Goal: Transaction & Acquisition: Purchase product/service

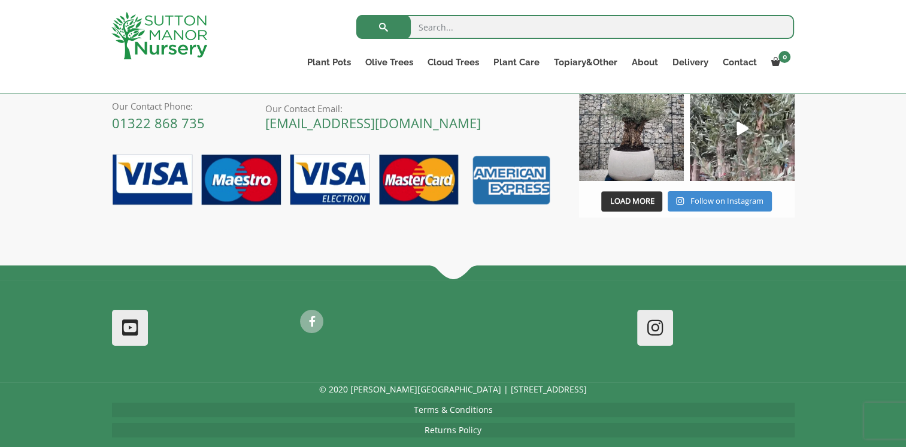
scroll to position [891, 0]
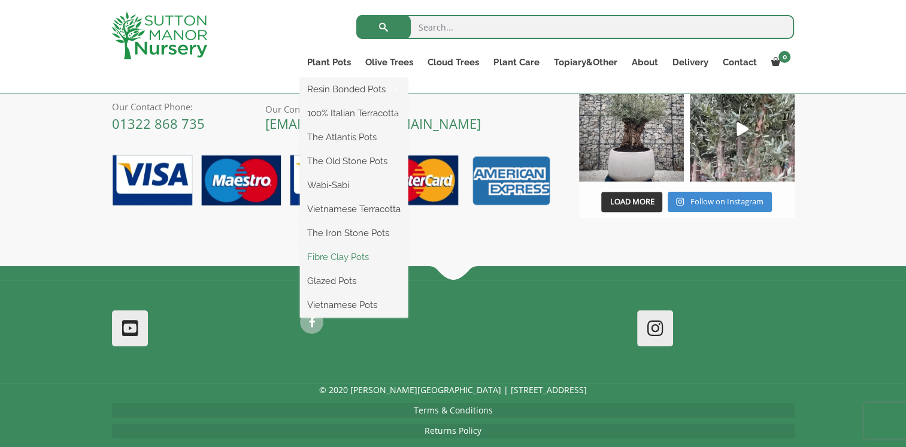
click at [346, 257] on link "Fibre Clay Pots" at bounding box center [354, 257] width 108 height 18
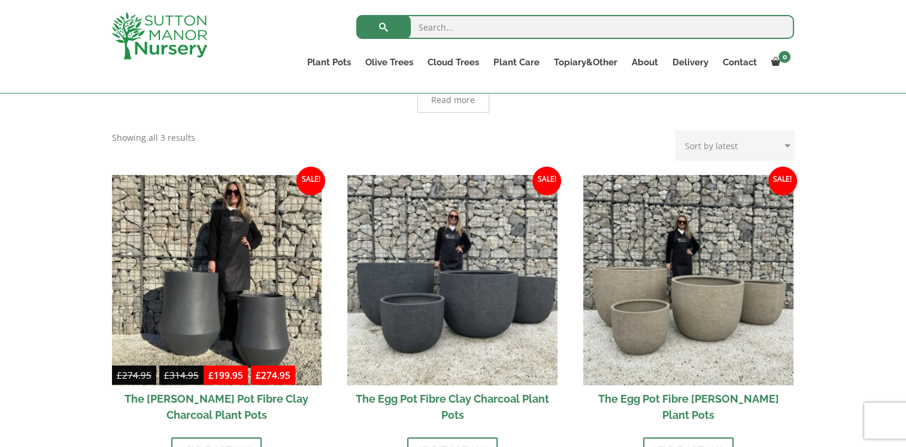
scroll to position [287, 0]
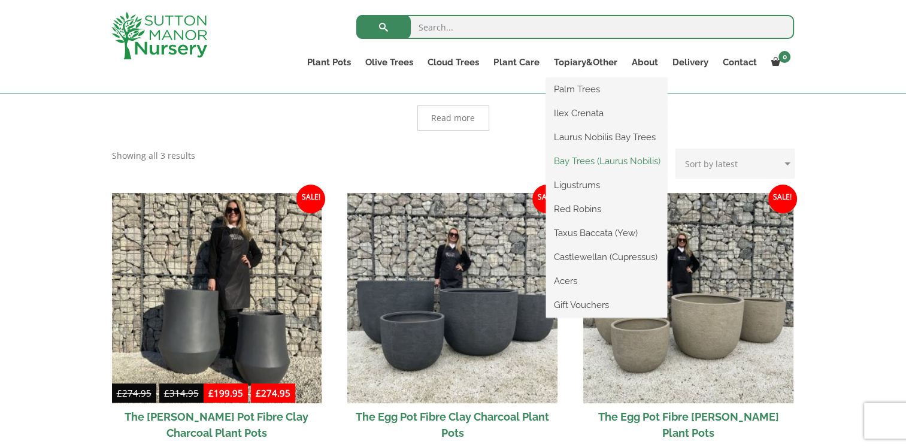
click at [570, 157] on link "Bay Trees (Laurus Nobilis)" at bounding box center [606, 161] width 121 height 18
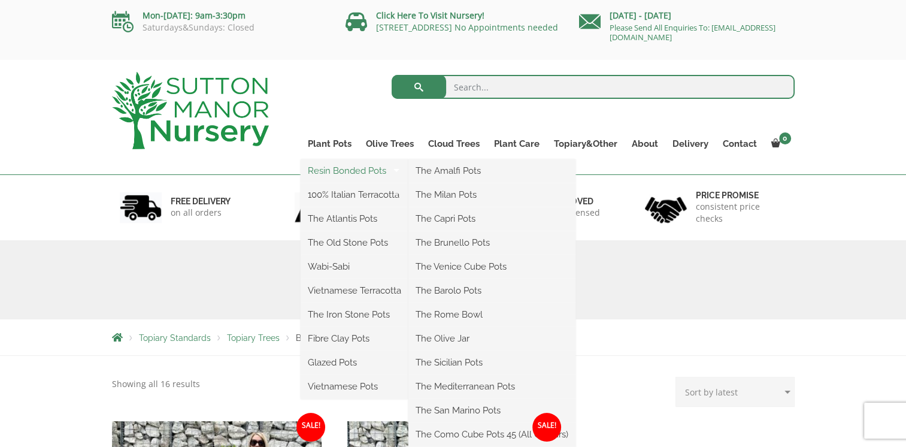
click at [342, 172] on link "Resin Bonded Pots" at bounding box center [355, 171] width 108 height 18
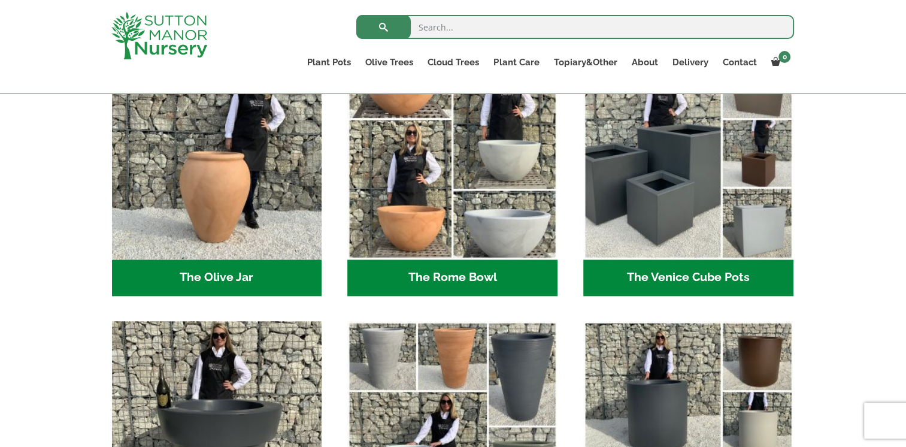
scroll to position [1173, 0]
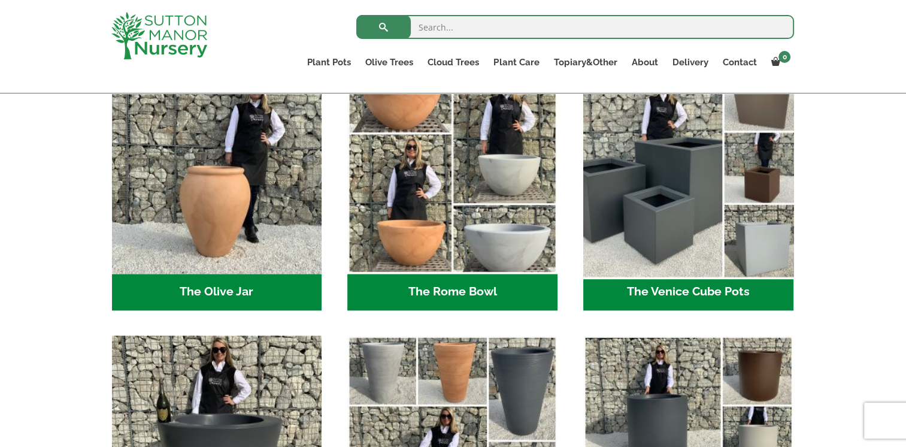
click at [680, 194] on img "Visit product category The Venice Cube Pots" at bounding box center [688, 168] width 220 height 220
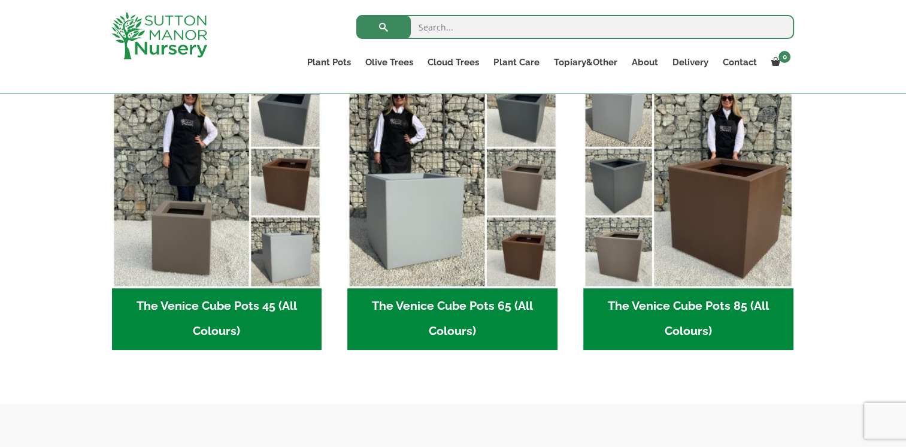
scroll to position [330, 0]
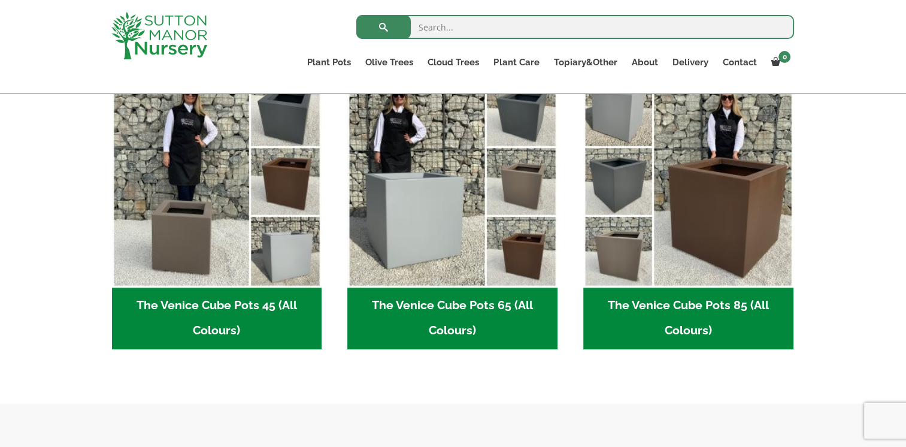
click at [730, 310] on h2 "The Venice Cube Pots 85 (All Colours) (4)" at bounding box center [688, 318] width 210 height 62
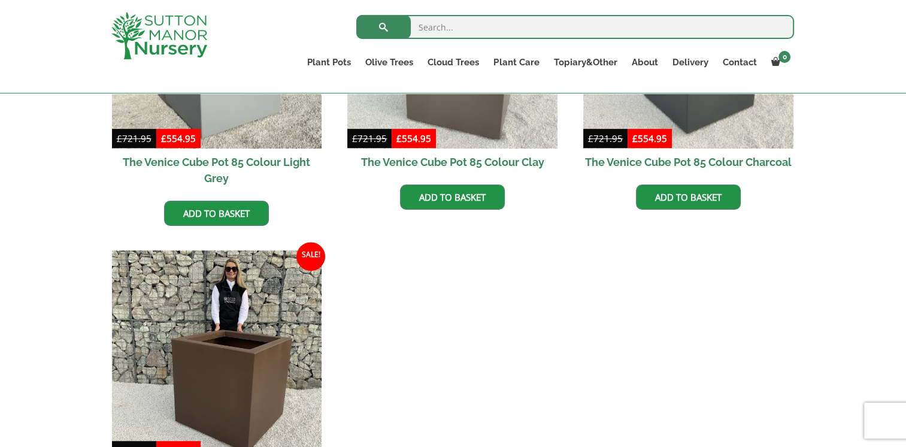
scroll to position [460, 0]
